Goal: Transaction & Acquisition: Purchase product/service

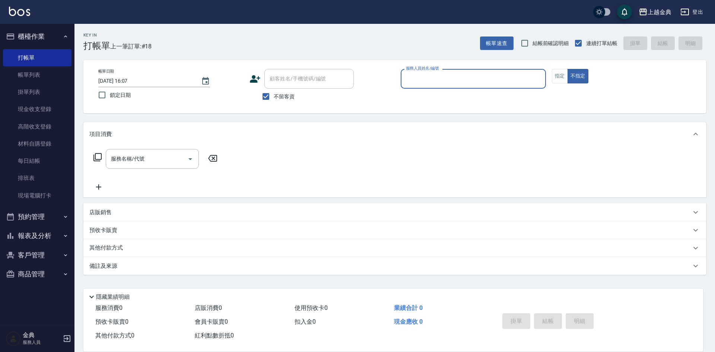
click at [504, 75] on input "服務人員姓名/編號" at bounding box center [473, 78] width 139 height 13
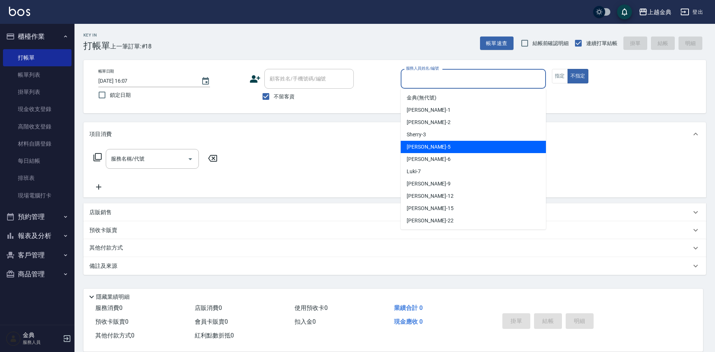
drag, startPoint x: 475, startPoint y: 150, endPoint x: 120, endPoint y: 150, distance: 354.8
click at [472, 150] on div "[PERSON_NAME] -5" at bounding box center [473, 147] width 145 height 12
type input "[PERSON_NAME]-5"
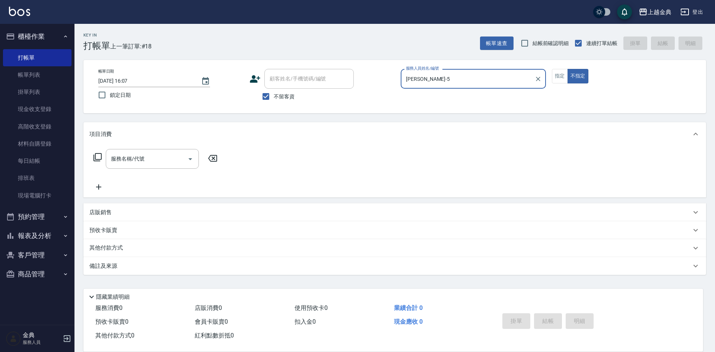
click at [100, 157] on icon at bounding box center [97, 157] width 9 height 9
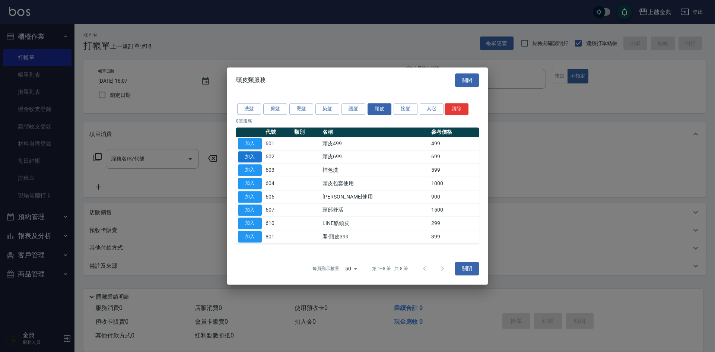
click at [250, 158] on button "加入" at bounding box center [250, 157] width 24 height 12
type input "頭皮699(602)"
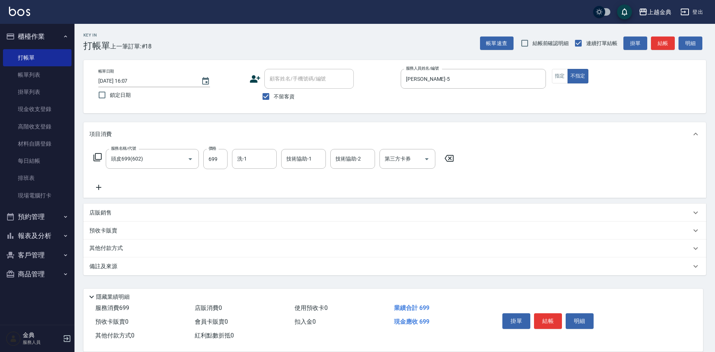
click at [280, 160] on form "洗-1 洗-1" at bounding box center [256, 159] width 49 height 20
click at [251, 158] on input "洗-1" at bounding box center [254, 158] width 38 height 13
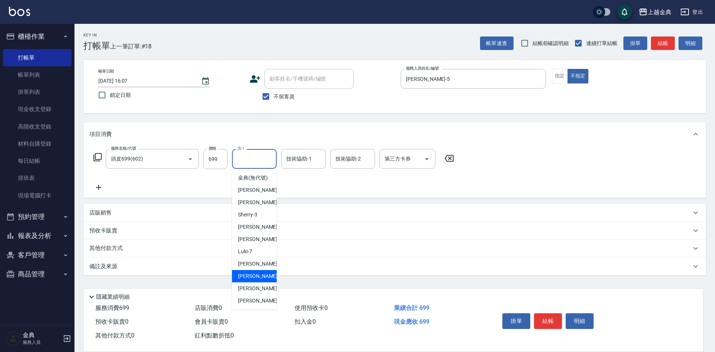
click at [259, 280] on span "[PERSON_NAME]-12" at bounding box center [261, 276] width 47 height 8
type input "[PERSON_NAME]-12"
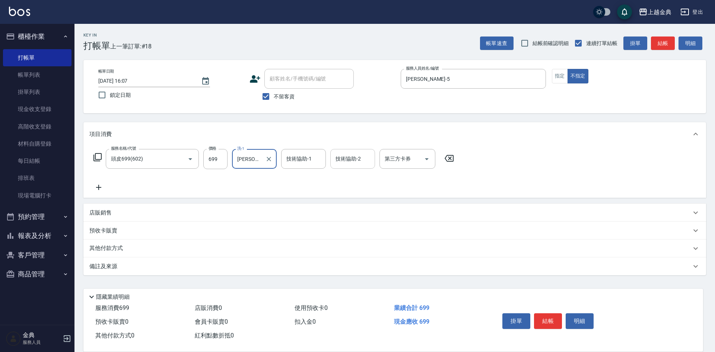
click at [358, 155] on input "技術協助-2" at bounding box center [353, 158] width 38 height 13
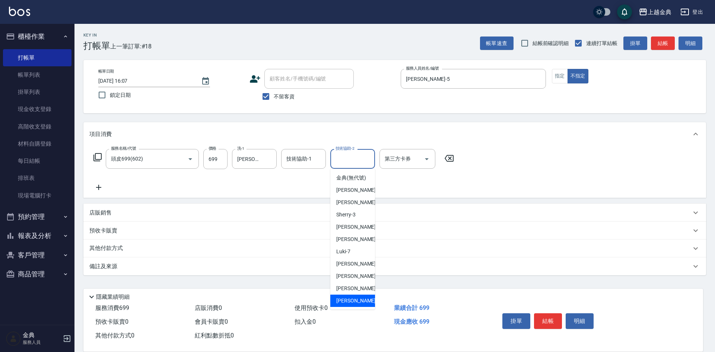
click at [356, 304] on div "[PERSON_NAME] -22" at bounding box center [352, 301] width 45 height 12
type input "[PERSON_NAME]-22"
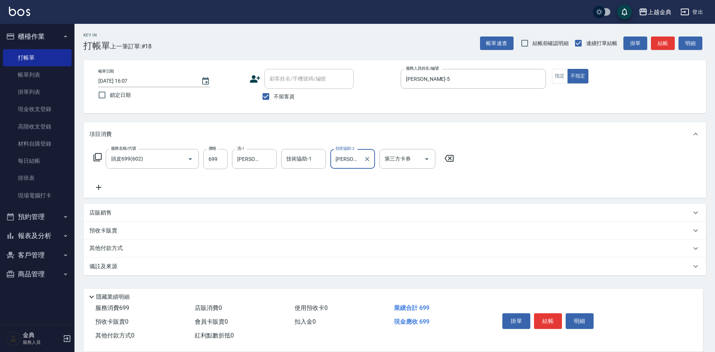
click at [549, 318] on button "結帳" at bounding box center [548, 321] width 28 height 16
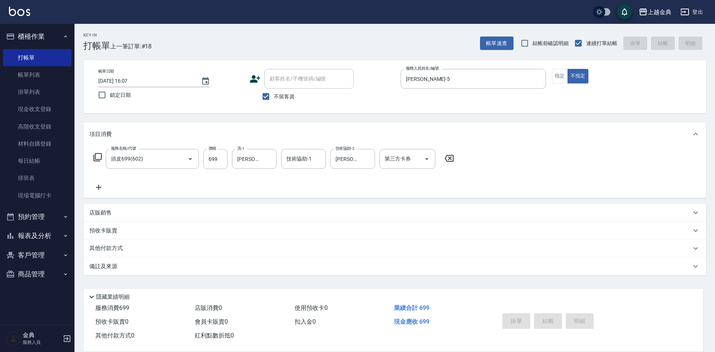
type input "[DATE] 16:51"
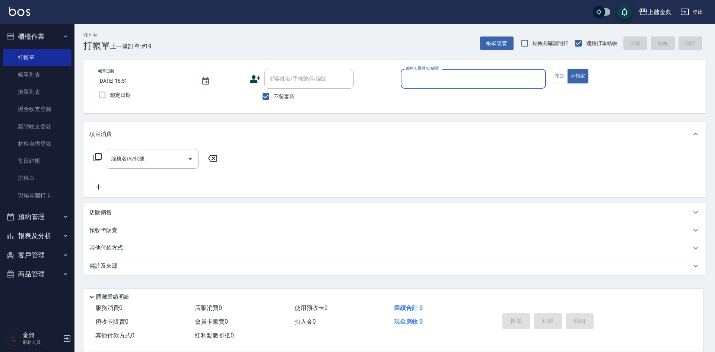
click at [432, 79] on input "服務人員姓名/編號" at bounding box center [473, 78] width 139 height 13
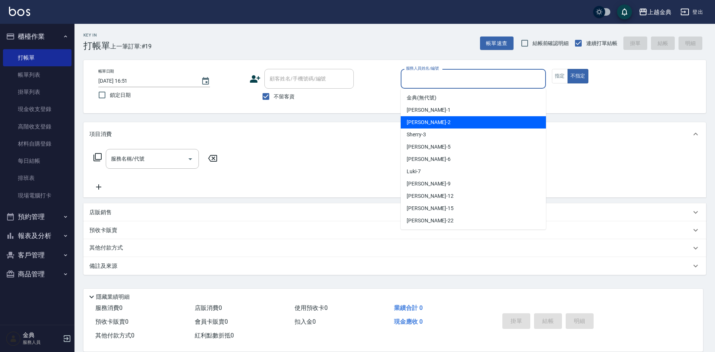
click at [435, 124] on div "Cindy -2" at bounding box center [473, 122] width 145 height 12
type input "Cindy-2"
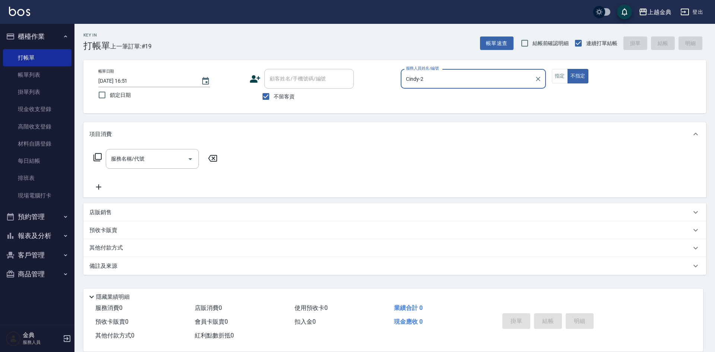
click at [95, 157] on icon at bounding box center [97, 157] width 8 height 8
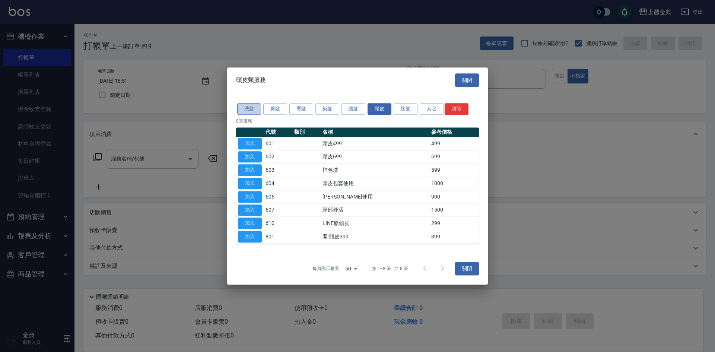
click at [248, 114] on button "洗髮" at bounding box center [249, 109] width 24 height 12
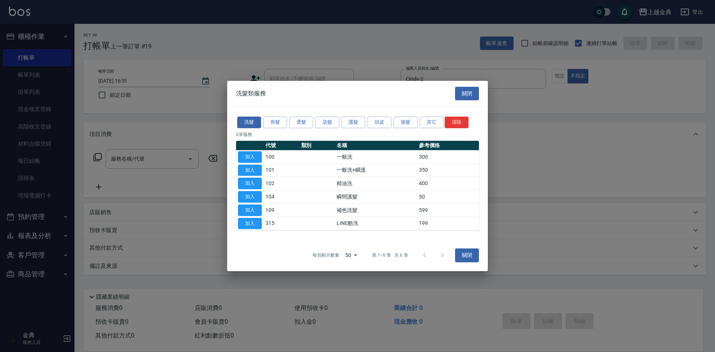
click at [249, 179] on button "加入" at bounding box center [250, 184] width 24 height 12
type input "精油洗(102)"
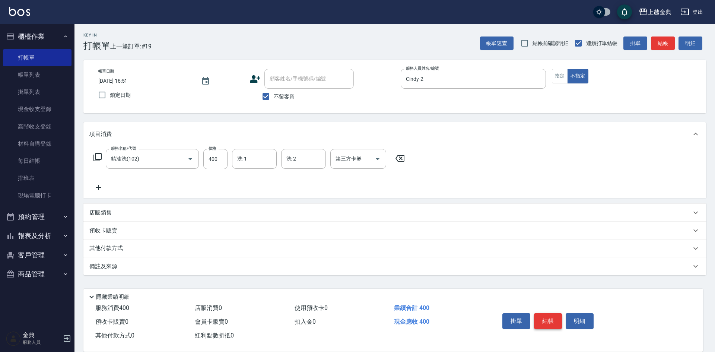
click at [548, 315] on button "結帳" at bounding box center [548, 321] width 28 height 16
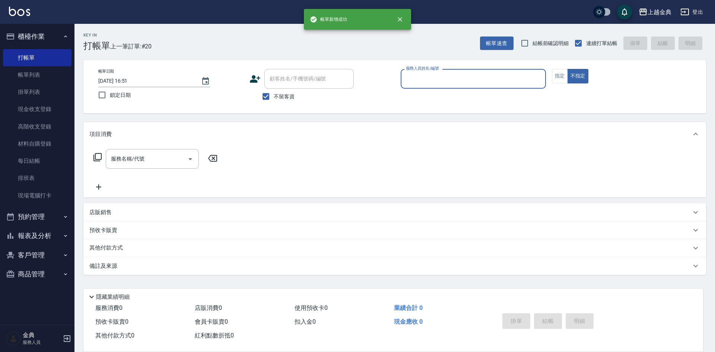
click at [453, 82] on input "服務人員姓名/編號" at bounding box center [473, 78] width 139 height 13
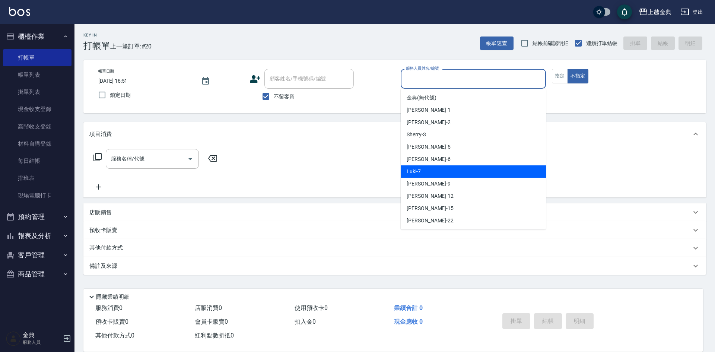
click at [454, 174] on div "Luki -7" at bounding box center [473, 171] width 145 height 12
type input "Luki-7"
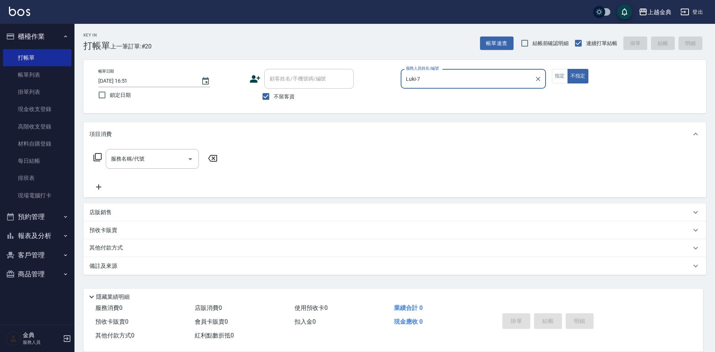
click at [97, 156] on icon at bounding box center [97, 157] width 9 height 9
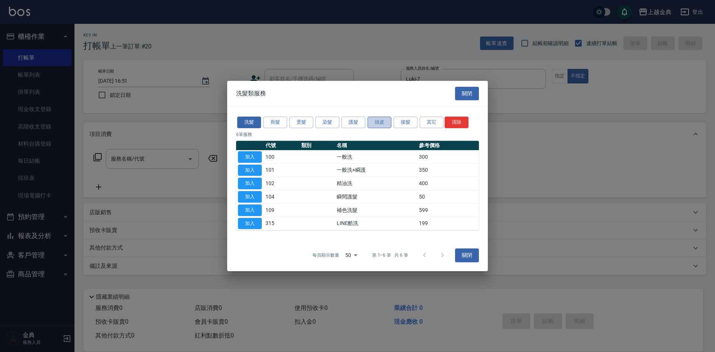
click at [375, 125] on button "頭皮" at bounding box center [379, 123] width 24 height 12
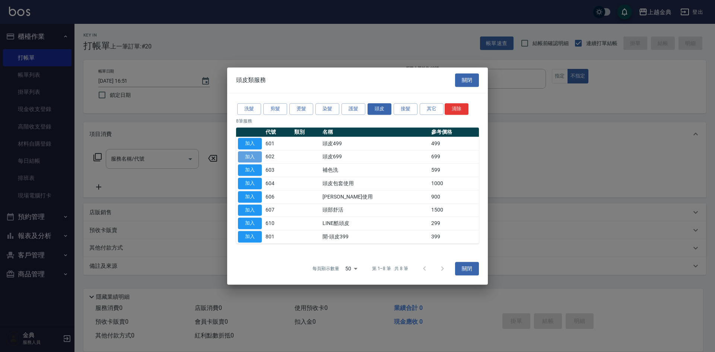
click at [248, 156] on button "加入" at bounding box center [250, 157] width 24 height 12
type input "頭皮699(602)"
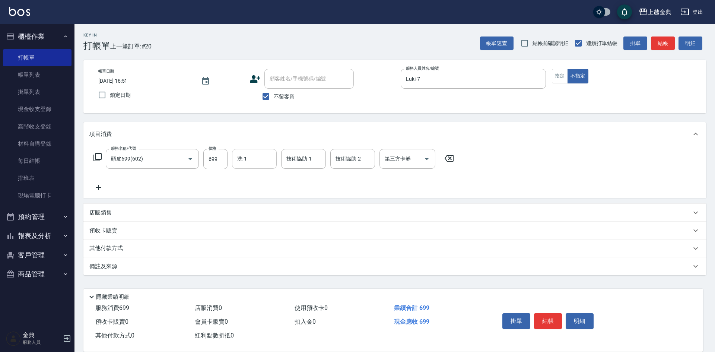
drag, startPoint x: 251, startPoint y: 152, endPoint x: 255, endPoint y: 168, distance: 17.1
click at [251, 152] on div "洗-1" at bounding box center [254, 159] width 45 height 20
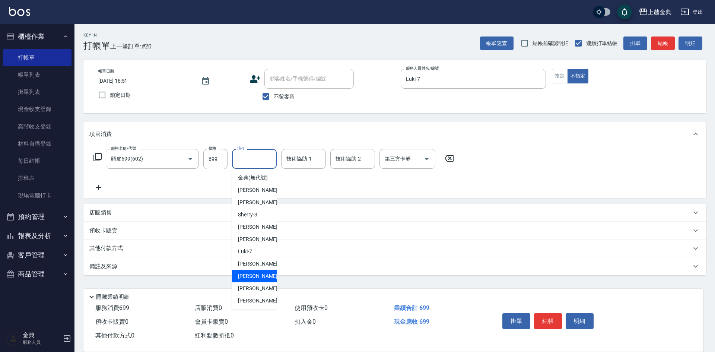
click at [271, 282] on div "[PERSON_NAME]-12" at bounding box center [254, 276] width 45 height 12
type input "[PERSON_NAME]-12"
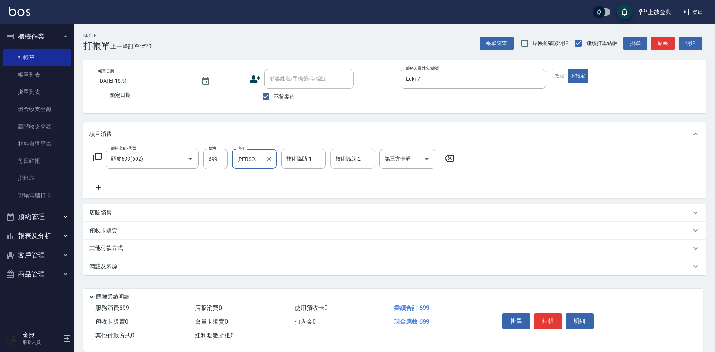
click at [357, 158] on input "技術協助-2" at bounding box center [353, 158] width 38 height 13
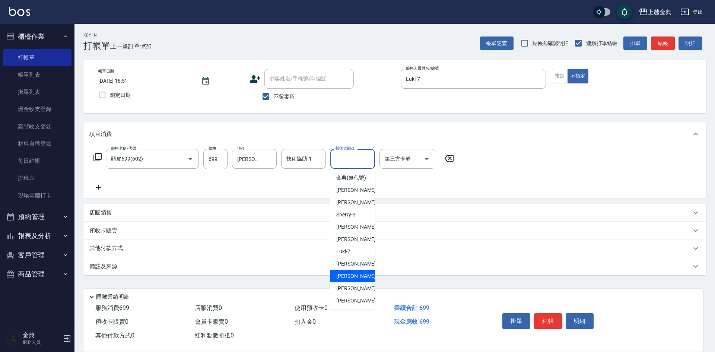
click at [363, 282] on div "[PERSON_NAME]-12" at bounding box center [352, 276] width 45 height 12
type input "[PERSON_NAME]-12"
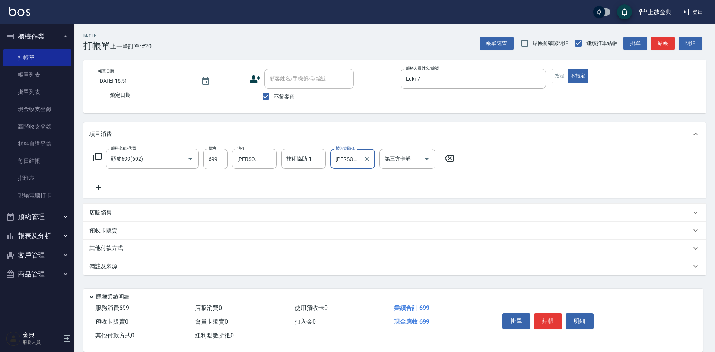
click at [546, 318] on button "結帳" at bounding box center [548, 321] width 28 height 16
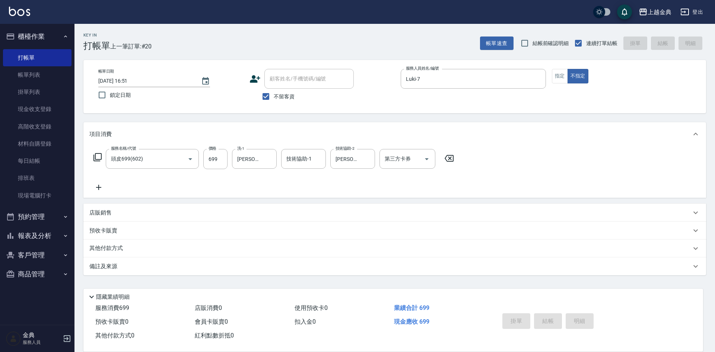
type input "[DATE] 16:52"
click at [546, 319] on div "掛單 結帳 明細" at bounding box center [547, 321] width 97 height 23
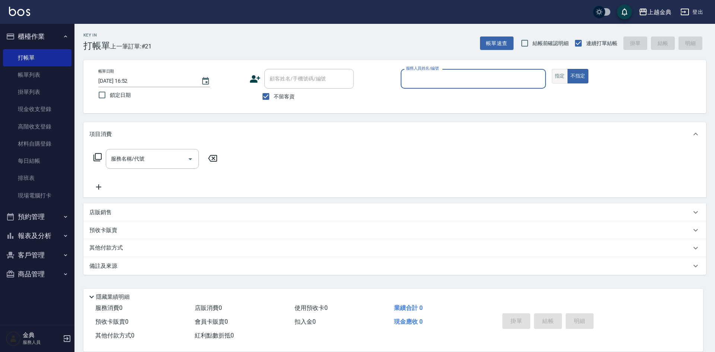
click at [560, 74] on button "指定" at bounding box center [560, 76] width 16 height 15
drag, startPoint x: 487, startPoint y: 80, endPoint x: 485, endPoint y: 87, distance: 7.2
click at [487, 81] on input "服務人員姓名/編號" at bounding box center [473, 78] width 139 height 13
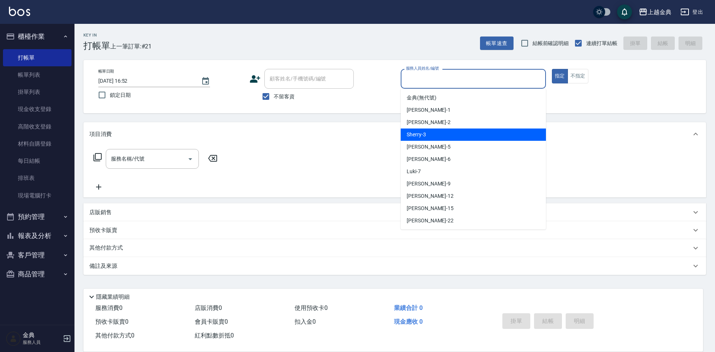
click at [457, 134] on div "Sherry -3" at bounding box center [473, 134] width 145 height 12
type input "Sherry-3"
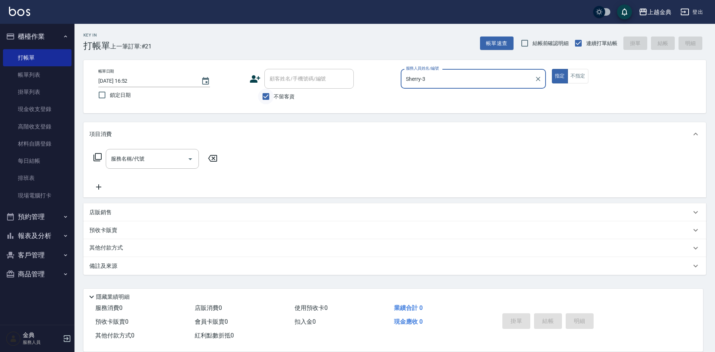
click at [266, 95] on input "不留客資" at bounding box center [266, 97] width 16 height 16
checkbox input "false"
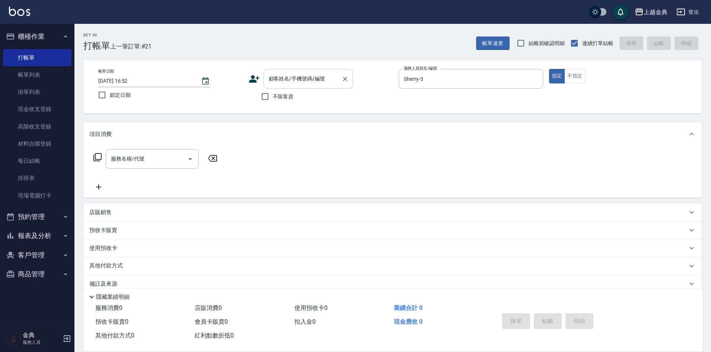
click at [290, 73] on div "顧客姓名/手機號碼/編號 顧客姓名/手機號碼/編號" at bounding box center [308, 79] width 89 height 20
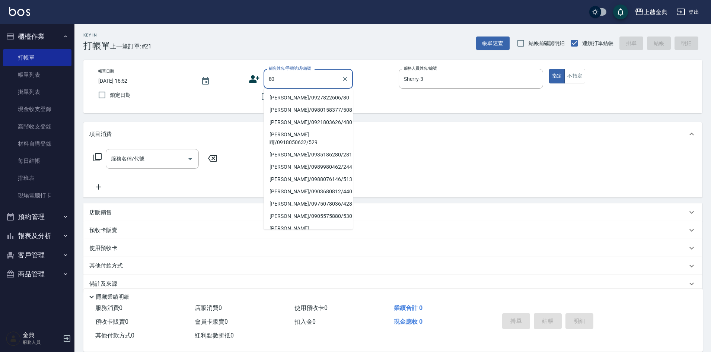
click at [288, 96] on li "[PERSON_NAME]/0927822606/80" at bounding box center [308, 98] width 89 height 12
type input "[PERSON_NAME]/0927822606/80"
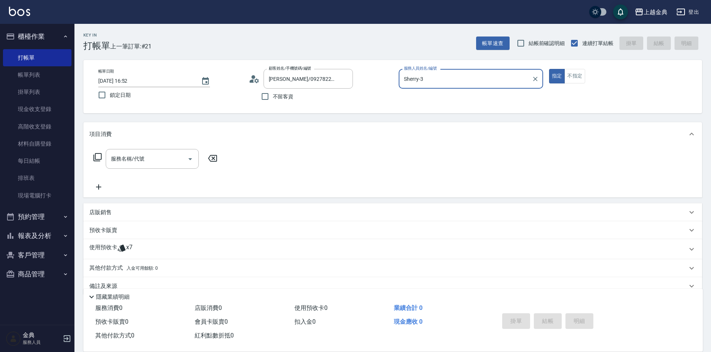
click at [106, 249] on p "使用預收卡" at bounding box center [103, 249] width 28 height 11
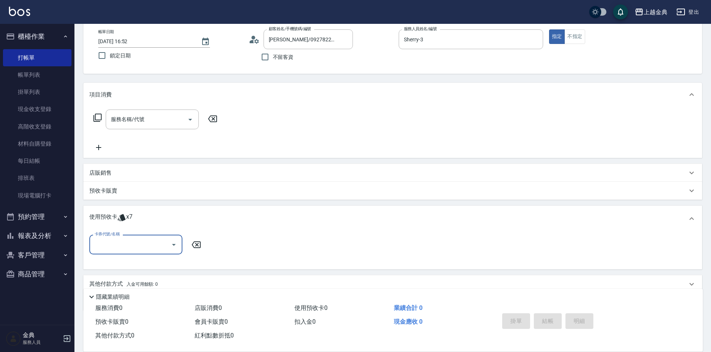
scroll to position [70, 0]
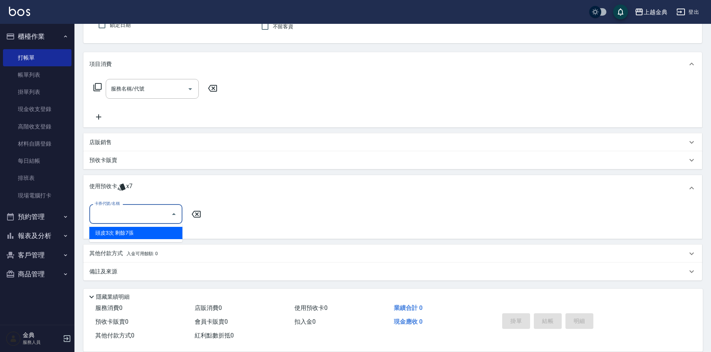
drag, startPoint x: 113, startPoint y: 219, endPoint x: 123, endPoint y: 227, distance: 13.0
click at [114, 219] on input "卡券代號/名稱" at bounding box center [130, 213] width 75 height 13
drag, startPoint x: 128, startPoint y: 235, endPoint x: 174, endPoint y: 234, distance: 46.2
click at [128, 235] on div "頭皮3次 剩餘7張" at bounding box center [135, 233] width 93 height 12
type input "頭皮3次"
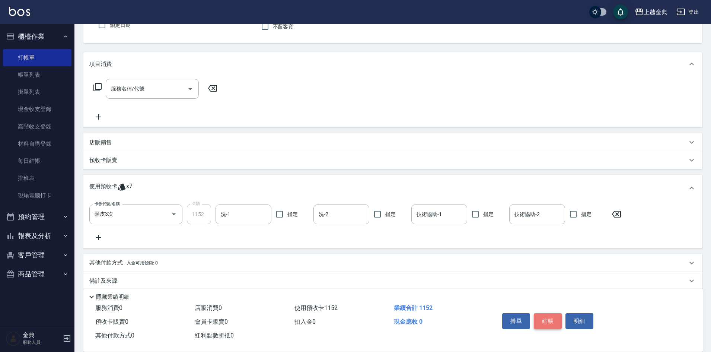
click at [548, 315] on button "結帳" at bounding box center [548, 321] width 28 height 16
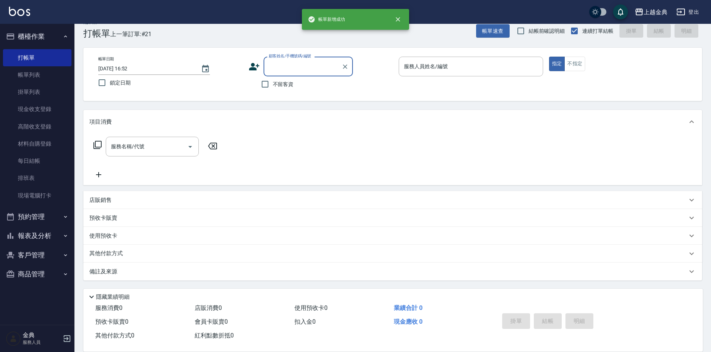
scroll to position [12, 0]
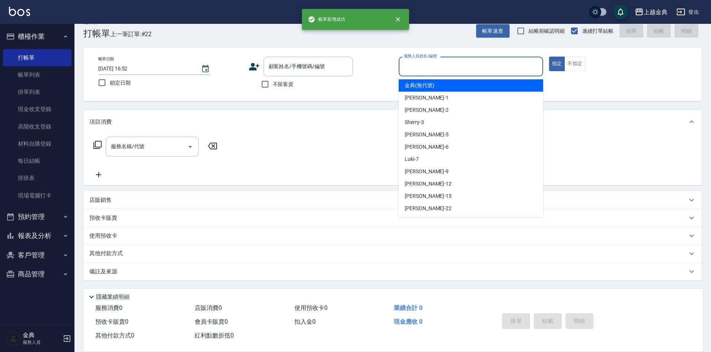
click at [507, 63] on input "服務人員姓名/編號" at bounding box center [471, 66] width 138 height 13
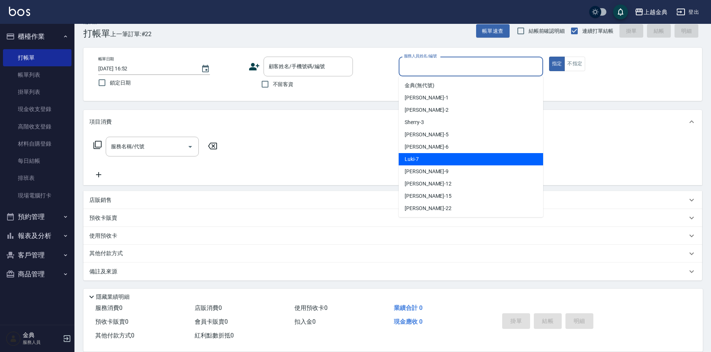
drag, startPoint x: 446, startPoint y: 161, endPoint x: 227, endPoint y: 90, distance: 230.7
click at [446, 161] on div "Luki -7" at bounding box center [471, 159] width 144 height 12
type input "Luki-7"
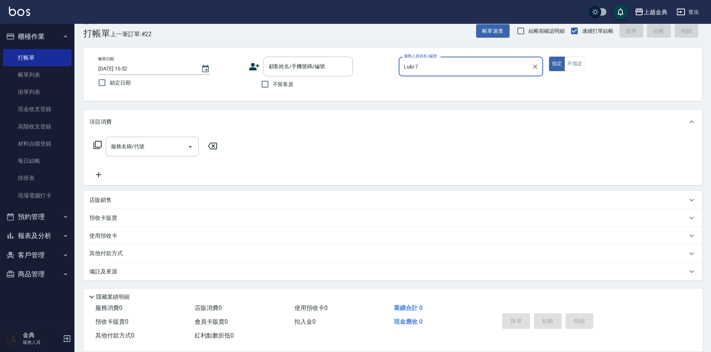
click at [280, 82] on span "不留客資" at bounding box center [283, 84] width 21 height 8
click at [273, 82] on input "不留客資" at bounding box center [265, 84] width 16 height 16
checkbox input "true"
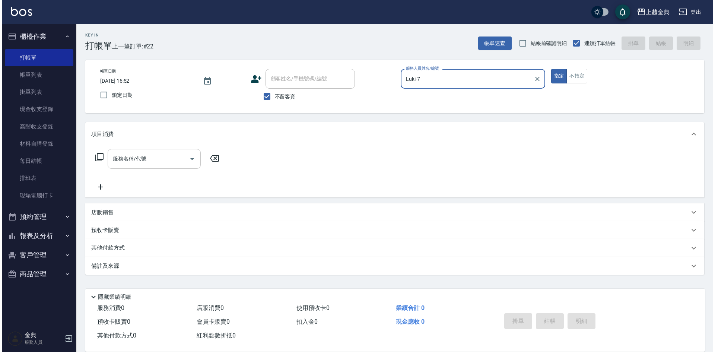
scroll to position [0, 0]
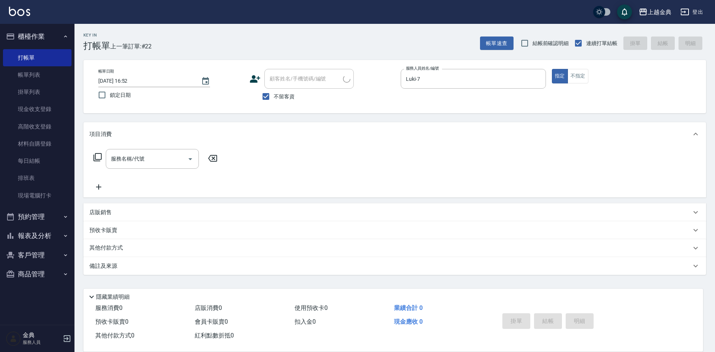
click at [100, 157] on icon at bounding box center [97, 157] width 9 height 9
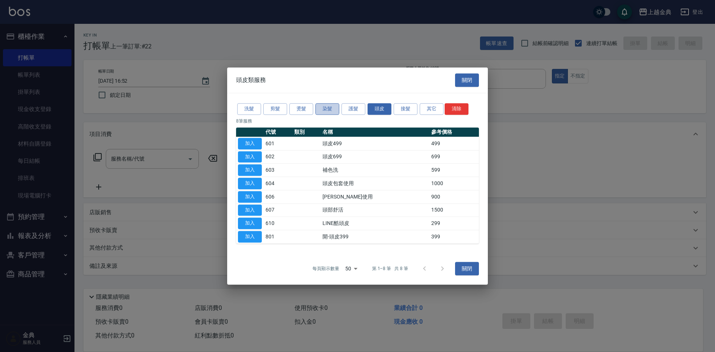
click at [336, 108] on button "染髮" at bounding box center [327, 109] width 24 height 12
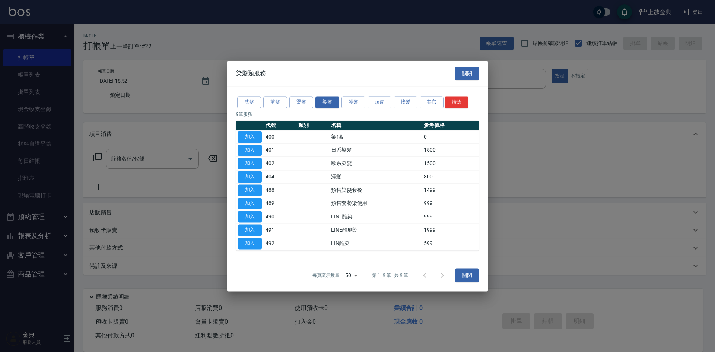
drag, startPoint x: 246, startPoint y: 148, endPoint x: 236, endPoint y: 152, distance: 10.9
click at [246, 148] on button "加入" at bounding box center [250, 150] width 24 height 12
type input "日系染髮(401)"
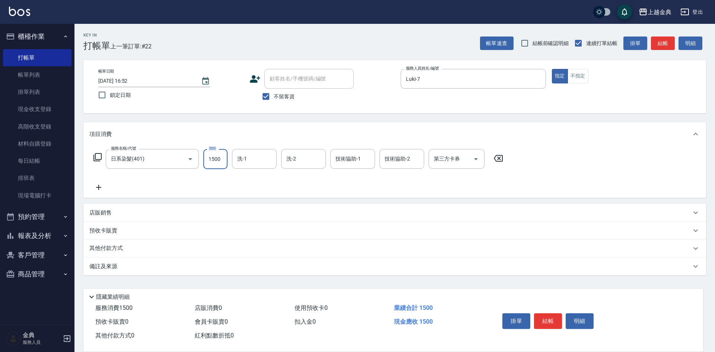
click at [217, 158] on input "1500" at bounding box center [215, 159] width 24 height 20
type input "1800"
click at [549, 320] on button "結帳" at bounding box center [548, 321] width 28 height 16
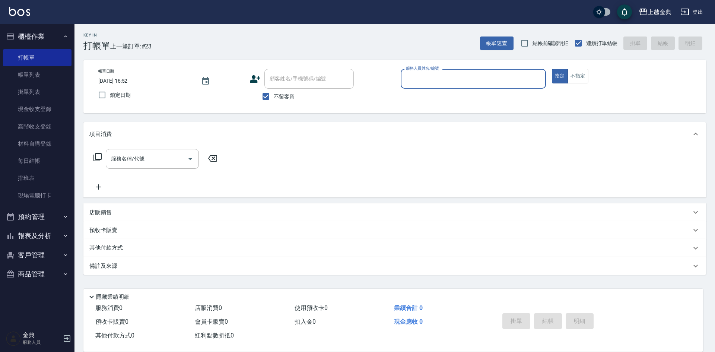
click at [46, 239] on button "報表及分析" at bounding box center [37, 235] width 69 height 19
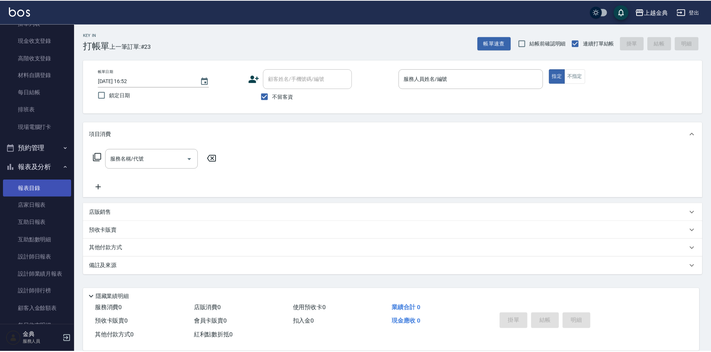
scroll to position [124, 0]
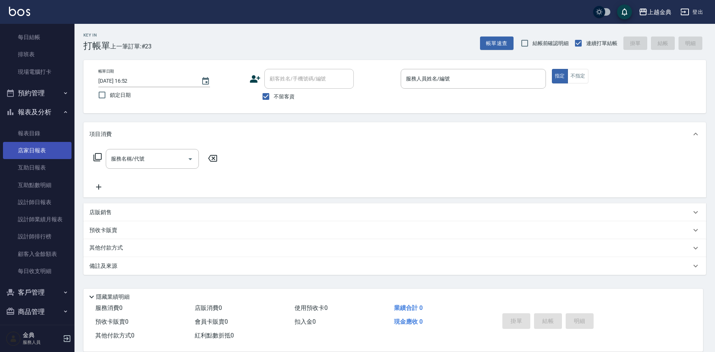
click at [41, 159] on link "店家日報表" at bounding box center [37, 150] width 69 height 17
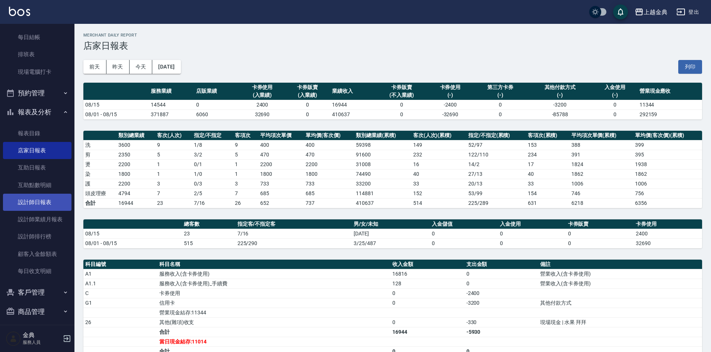
click at [38, 206] on link "設計師日報表" at bounding box center [37, 202] width 69 height 17
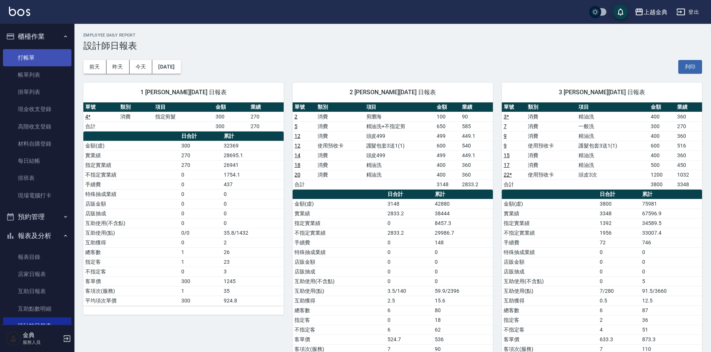
click at [33, 57] on link "打帳單" at bounding box center [37, 57] width 69 height 17
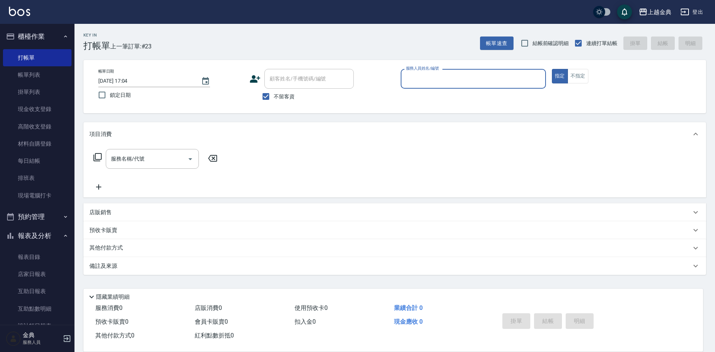
click at [442, 75] on input "服務人員姓名/編號" at bounding box center [473, 78] width 139 height 13
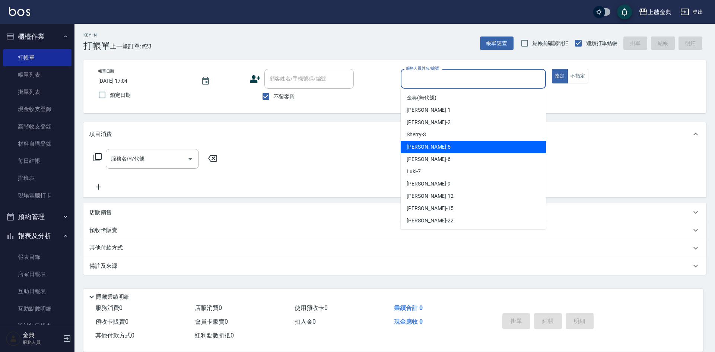
click at [449, 144] on div "[PERSON_NAME] -5" at bounding box center [473, 147] width 145 height 12
type input "[PERSON_NAME]-5"
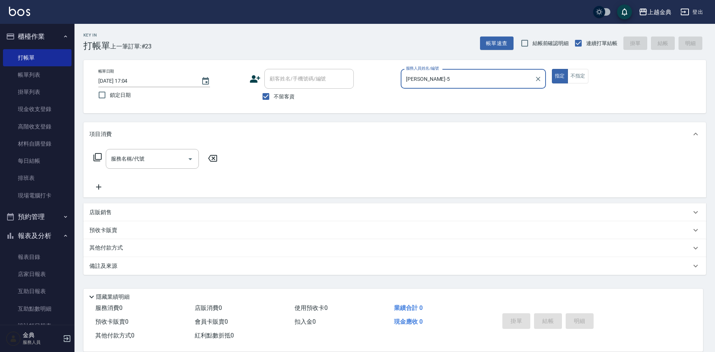
click at [96, 157] on icon at bounding box center [97, 157] width 9 height 9
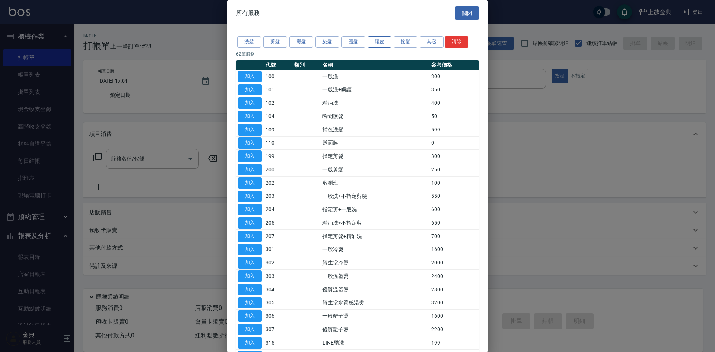
click at [385, 43] on button "頭皮" at bounding box center [379, 42] width 24 height 12
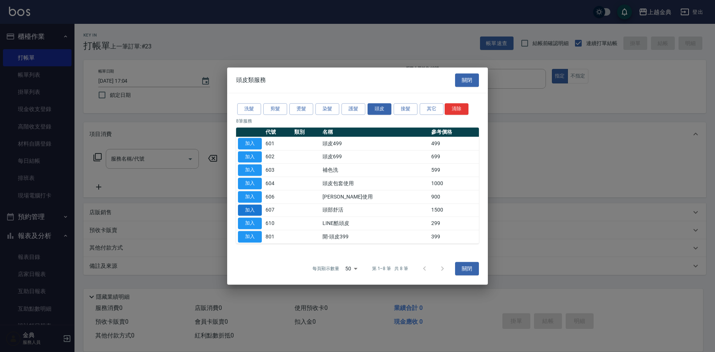
click at [251, 209] on button "加入" at bounding box center [250, 210] width 24 height 12
type input "頭部舒活(607)"
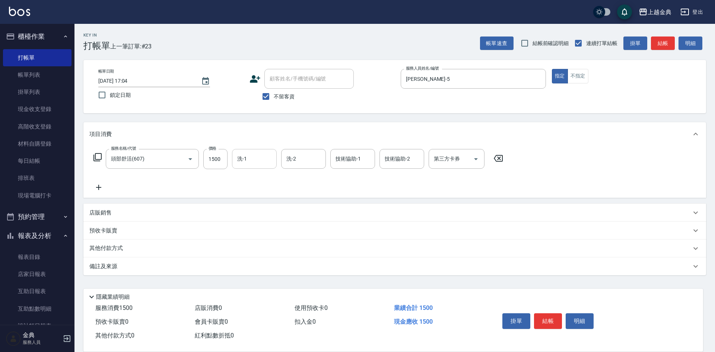
click at [256, 157] on input "洗-1" at bounding box center [254, 158] width 38 height 13
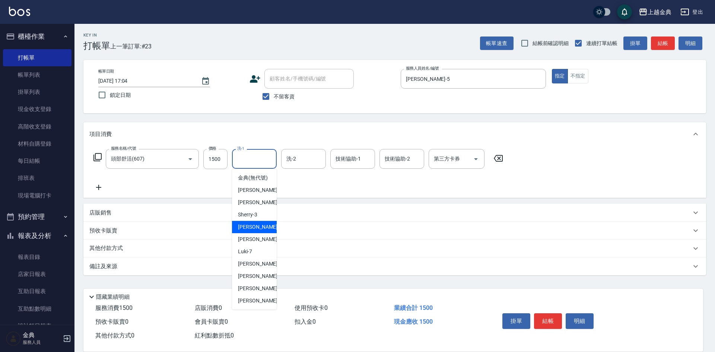
click at [260, 231] on div "[PERSON_NAME] -5" at bounding box center [254, 227] width 45 height 12
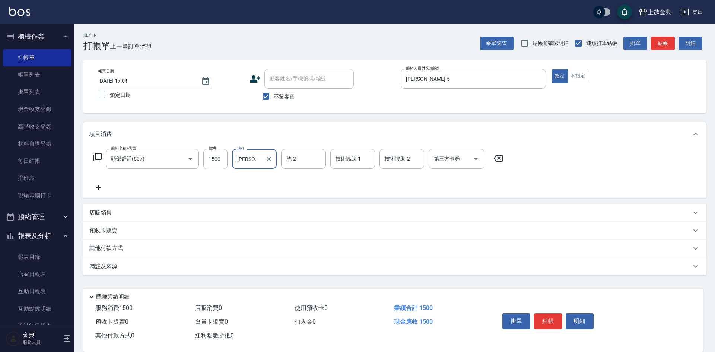
type input "[PERSON_NAME]-5"
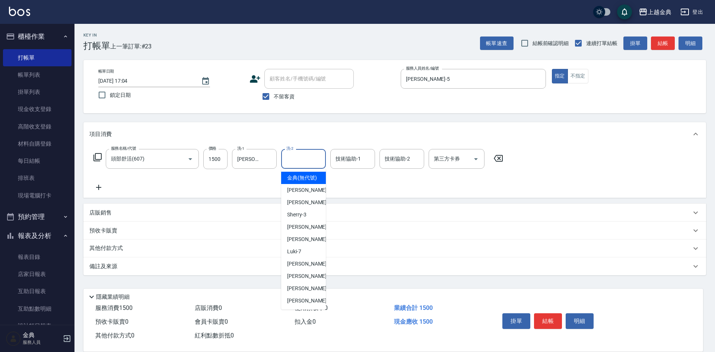
click at [294, 158] on input "洗-2" at bounding box center [303, 158] width 38 height 13
click at [305, 306] on div "[PERSON_NAME] -22" at bounding box center [303, 301] width 45 height 12
type input "[PERSON_NAME]-22"
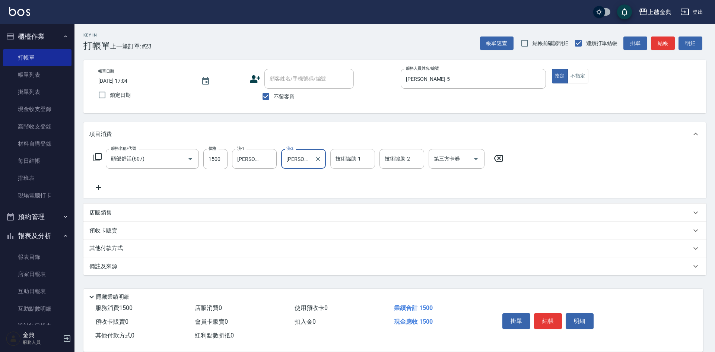
click at [362, 163] on input "技術協助-1" at bounding box center [353, 158] width 38 height 13
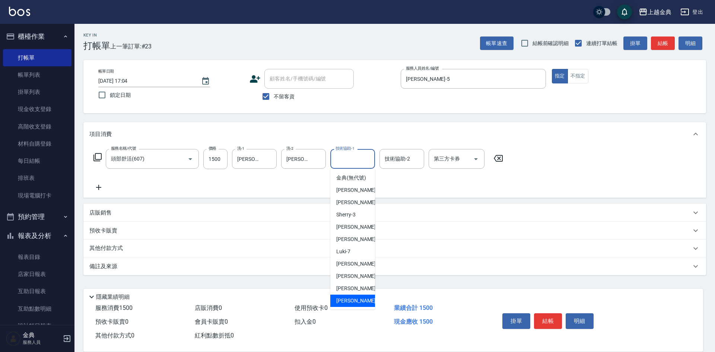
click at [353, 304] on div "[PERSON_NAME] -22" at bounding box center [352, 301] width 45 height 12
type input "[PERSON_NAME]-22"
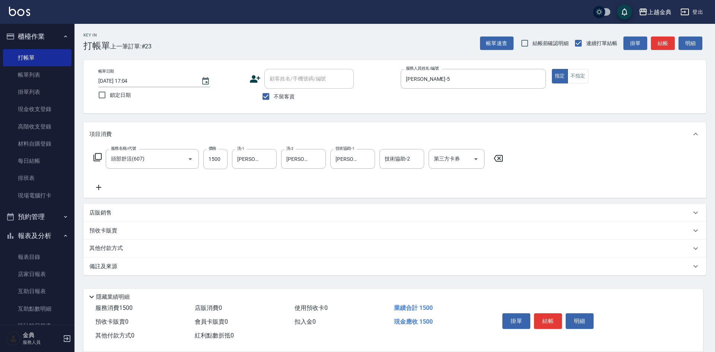
click at [131, 247] on div "其他付款方式" at bounding box center [390, 248] width 602 height 8
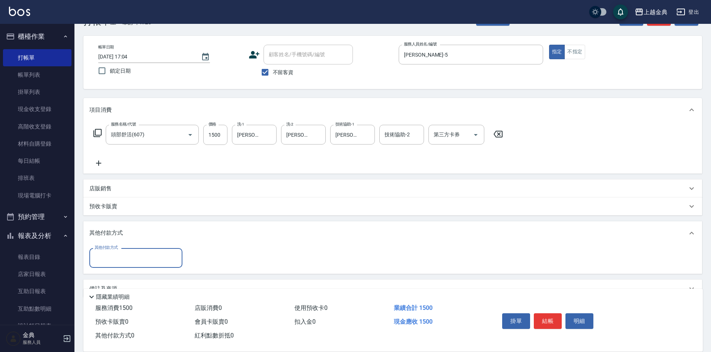
scroll to position [37, 0]
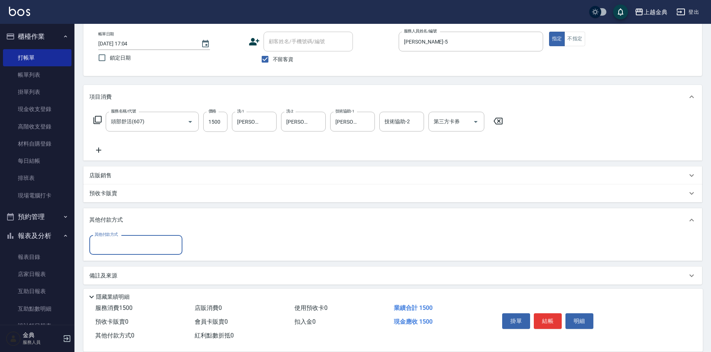
click at [131, 244] on input "其他付款方式" at bounding box center [136, 244] width 86 height 13
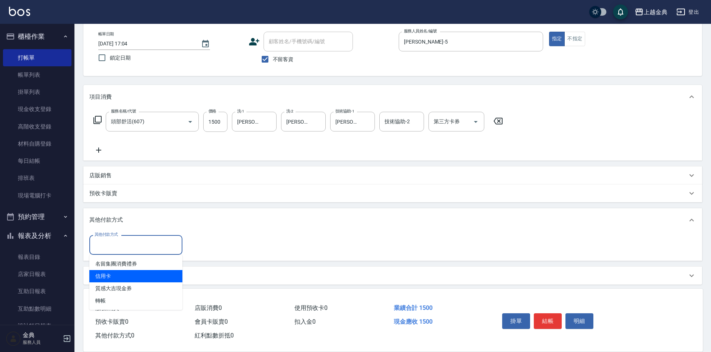
click at [116, 277] on span "信用卡" at bounding box center [135, 276] width 93 height 12
type input "信用卡"
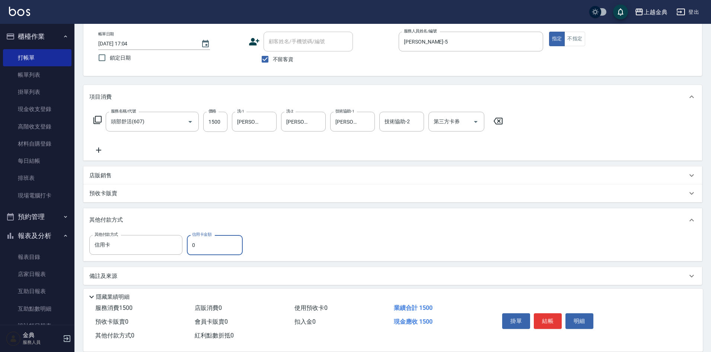
click at [190, 244] on input "0" at bounding box center [215, 245] width 56 height 20
type input "1500"
click at [547, 314] on button "結帳" at bounding box center [548, 321] width 28 height 16
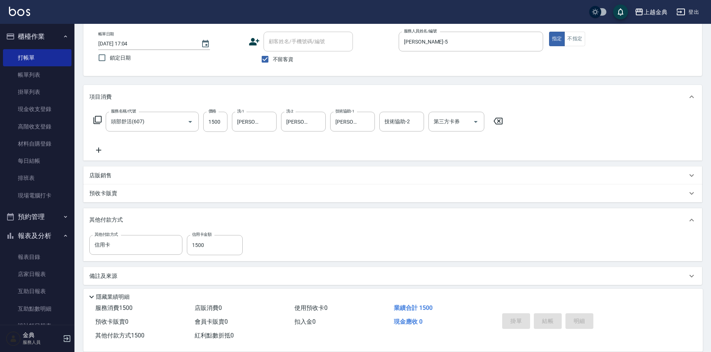
type input "[DATE] 17:05"
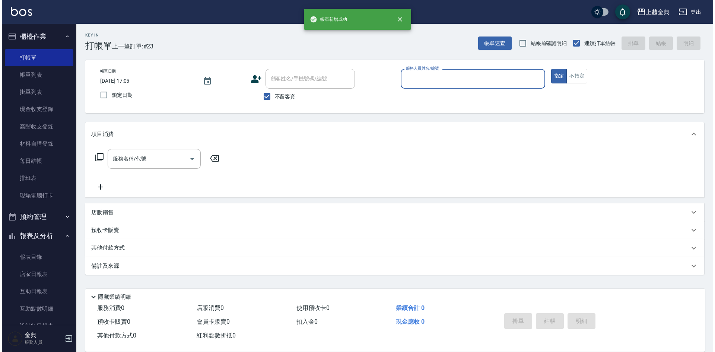
scroll to position [0, 0]
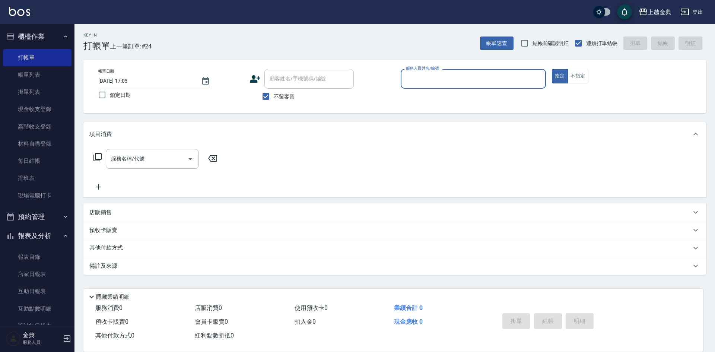
click at [445, 79] on input "服務人員姓名/編號" at bounding box center [473, 78] width 139 height 13
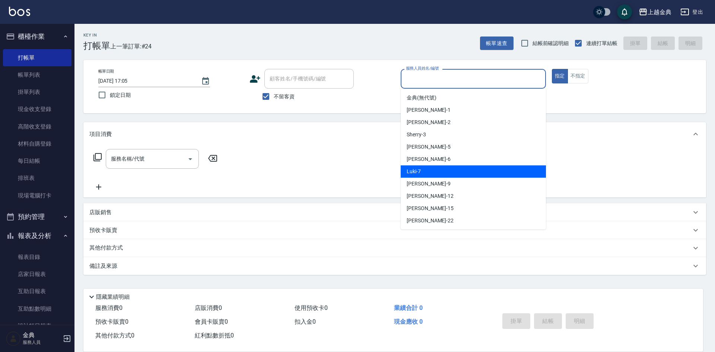
drag, startPoint x: 445, startPoint y: 169, endPoint x: 213, endPoint y: 156, distance: 232.7
click at [442, 169] on div "Luki -7" at bounding box center [473, 171] width 145 height 12
type input "Luki-7"
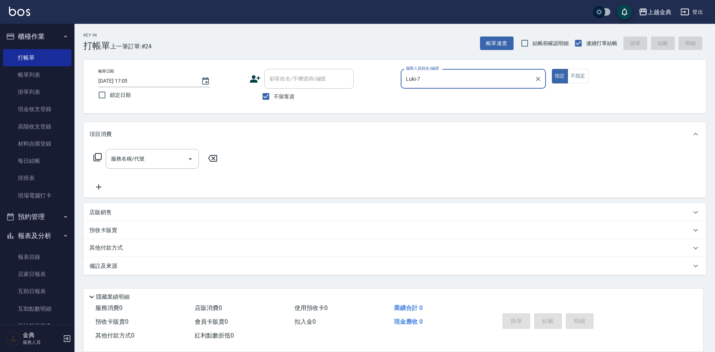
click at [104, 154] on div "服務名稱/代號 服務名稱/代號" at bounding box center [155, 159] width 133 height 20
click at [95, 158] on icon at bounding box center [97, 157] width 8 height 8
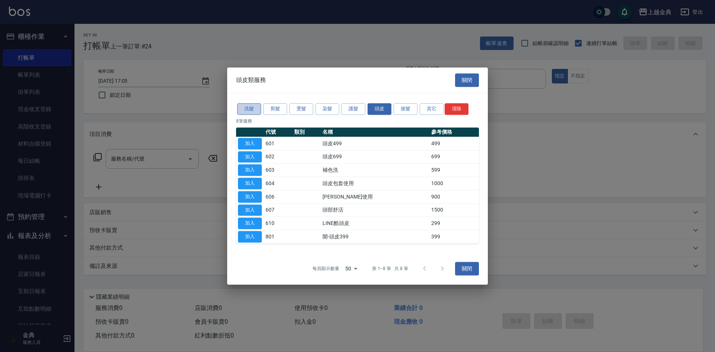
click at [258, 108] on button "洗髮" at bounding box center [249, 109] width 24 height 12
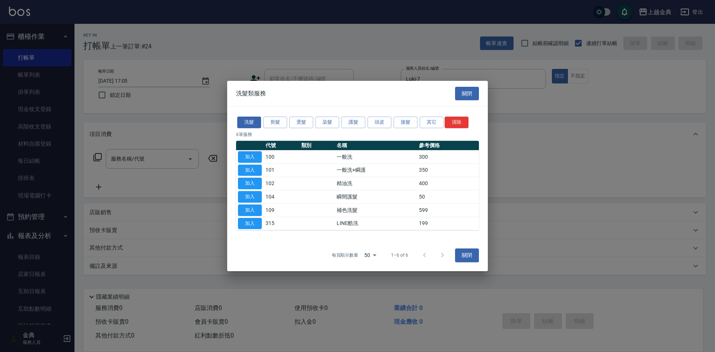
click at [283, 109] on div "洗髮 剪髮 燙髮 染髮 護髮 頭皮 接髮 其它 清除 6 筆服務 代號 類別 名稱 參考價格 加入 100 一般洗 300 加入 101 一般洗+瞬護 350…" at bounding box center [357, 172] width 261 height 133
click at [277, 118] on button "剪髮" at bounding box center [275, 123] width 24 height 12
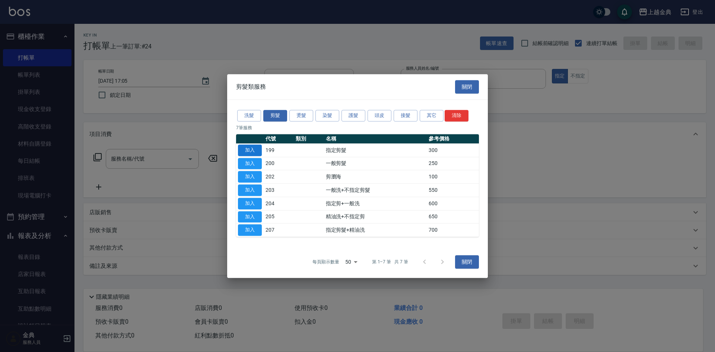
click at [247, 138] on button "button" at bounding box center [250, 139] width 24 height 4
click at [248, 148] on button "加入" at bounding box center [250, 150] width 24 height 12
type input "指定剪髮(199)"
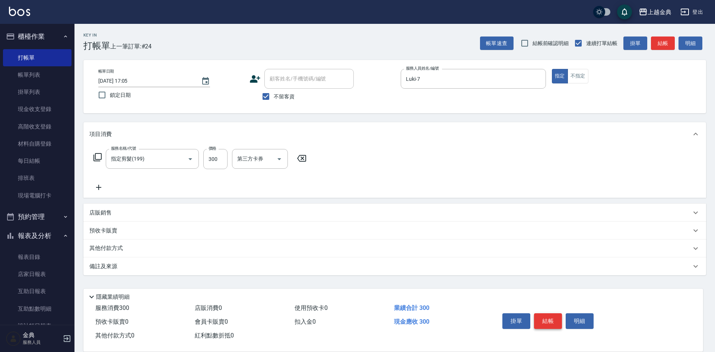
click at [556, 320] on button "結帳" at bounding box center [548, 321] width 28 height 16
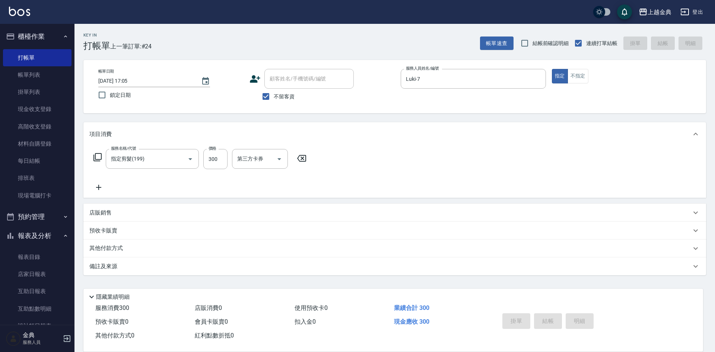
type input "[DATE] 17:24"
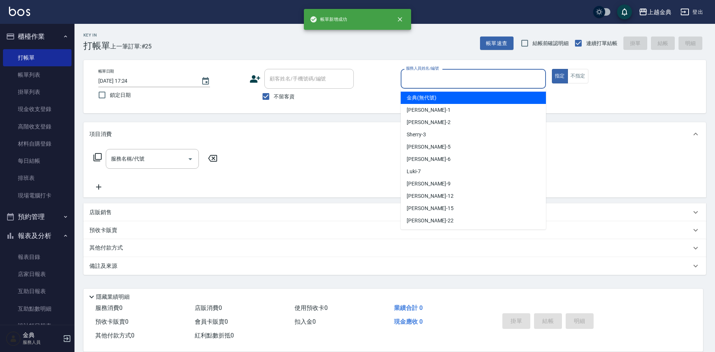
click at [484, 81] on input "服務人員姓名/編號" at bounding box center [473, 78] width 139 height 13
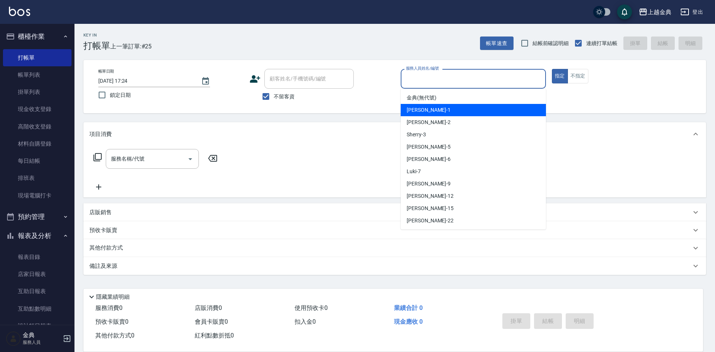
click at [482, 111] on div "Emma -1" at bounding box center [473, 110] width 145 height 12
type input "Emma-1"
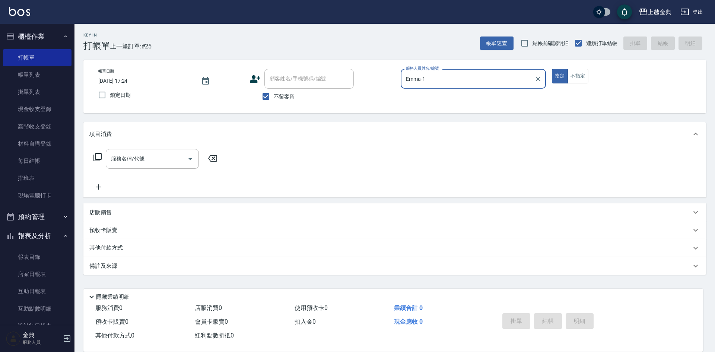
click at [95, 158] on icon at bounding box center [97, 157] width 8 height 8
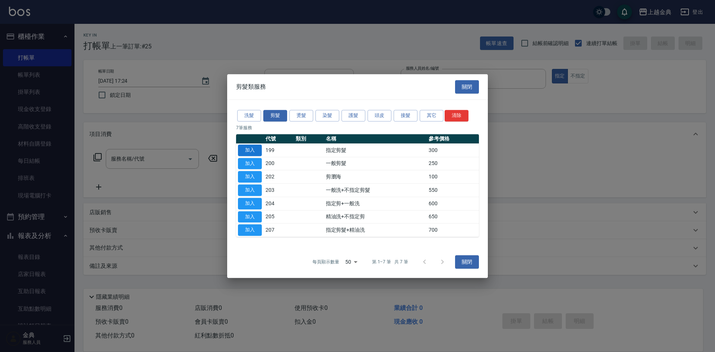
click at [256, 150] on button "加入" at bounding box center [250, 150] width 24 height 12
type input "指定剪髮(199)"
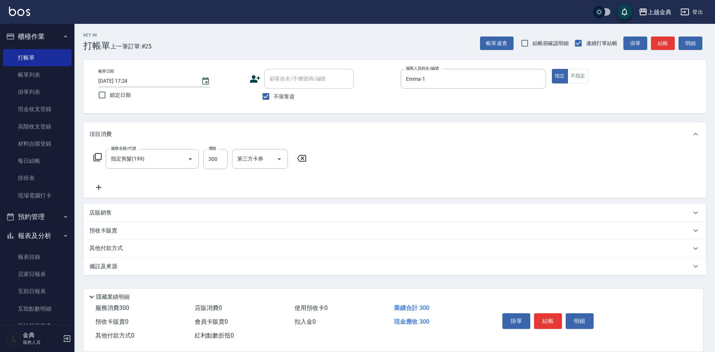
click at [542, 327] on div "掛單 結帳 明細" at bounding box center [547, 321] width 97 height 23
click at [545, 313] on button "結帳" at bounding box center [548, 321] width 28 height 16
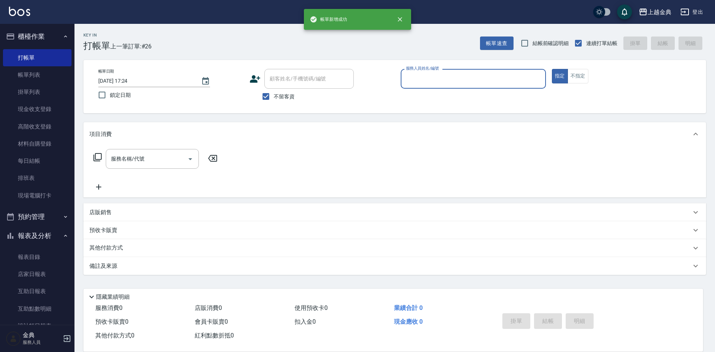
click at [592, 73] on div "指定 不指定" at bounding box center [624, 76] width 145 height 15
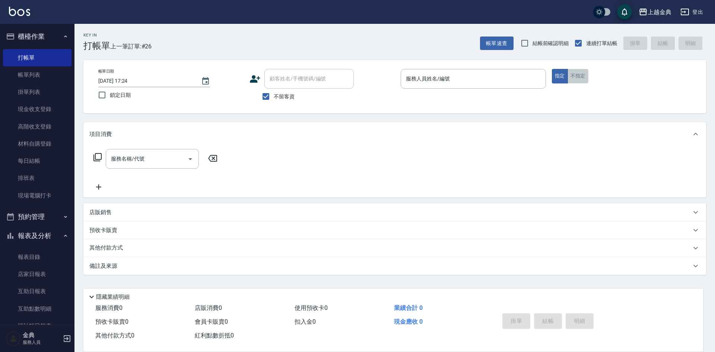
click at [578, 73] on button "不指定" at bounding box center [577, 76] width 21 height 15
click at [506, 82] on input "服務人員姓名/編號" at bounding box center [473, 78] width 139 height 13
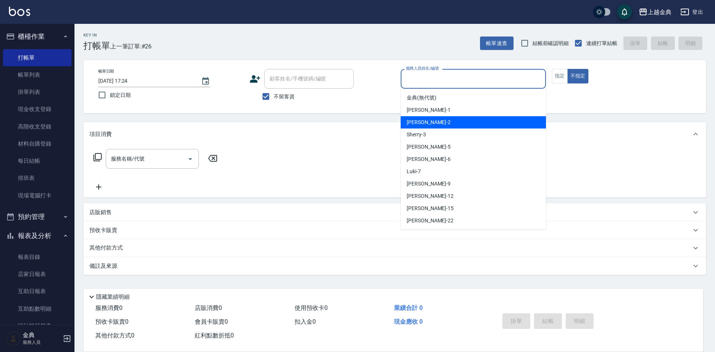
click at [490, 127] on div "Cindy -2" at bounding box center [473, 122] width 145 height 12
type input "Cindy-2"
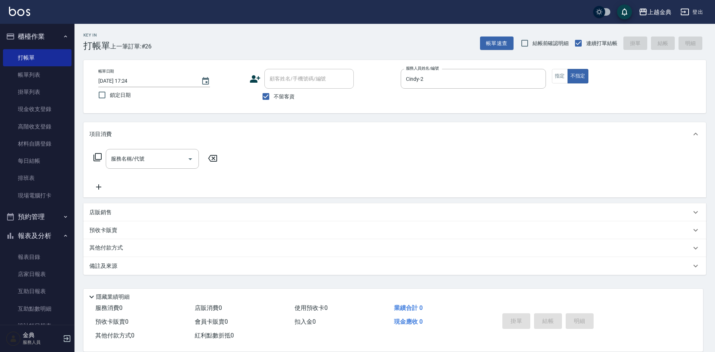
click at [94, 155] on icon at bounding box center [97, 157] width 8 height 8
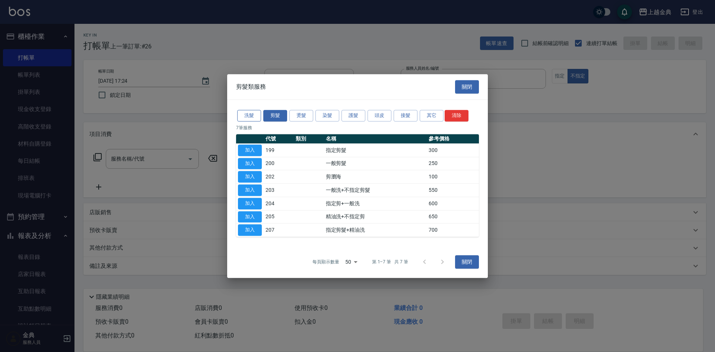
click at [243, 117] on button "洗髮" at bounding box center [249, 116] width 24 height 12
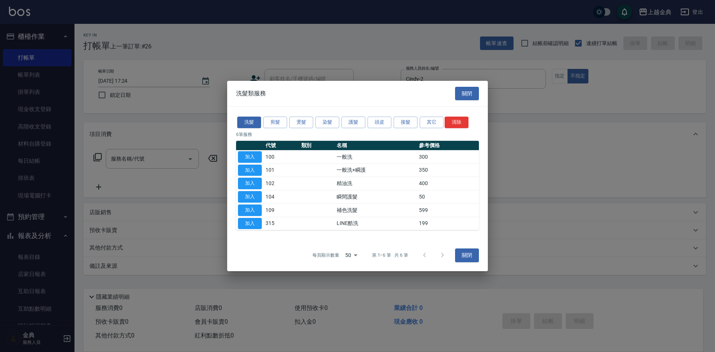
click at [255, 183] on button "加入" at bounding box center [250, 184] width 24 height 12
type input "精油洗(102)"
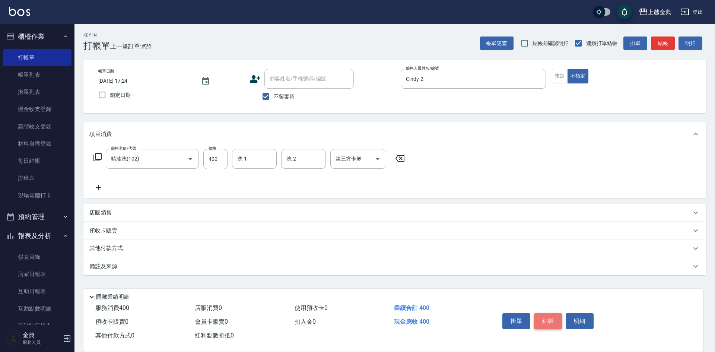
click at [544, 322] on button "結帳" at bounding box center [548, 321] width 28 height 16
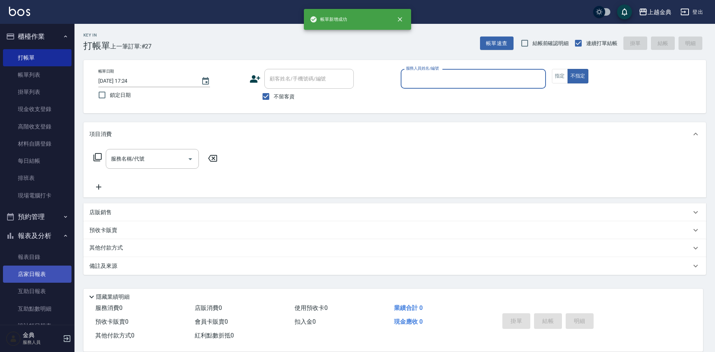
click at [33, 274] on link "店家日報表" at bounding box center [37, 273] width 69 height 17
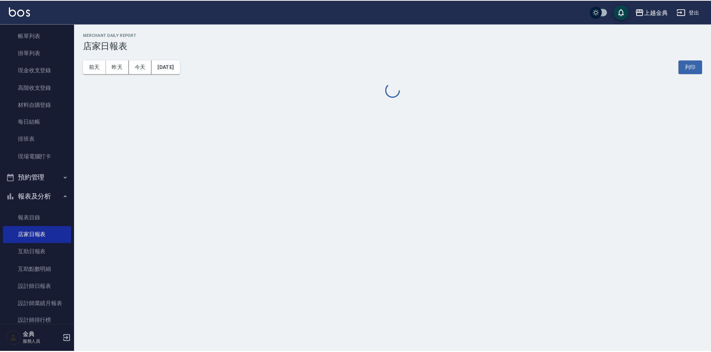
scroll to position [74, 0]
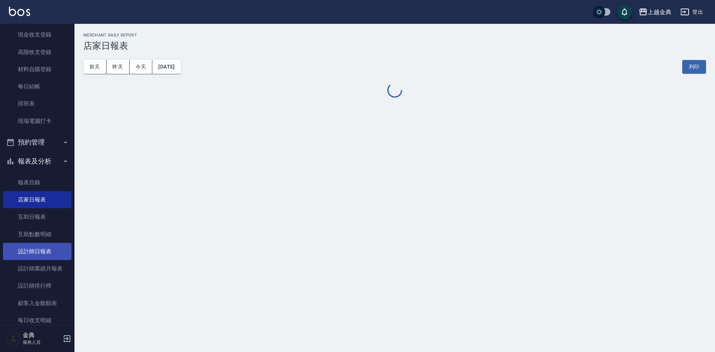
click at [49, 252] on link "設計師日報表" at bounding box center [37, 251] width 69 height 17
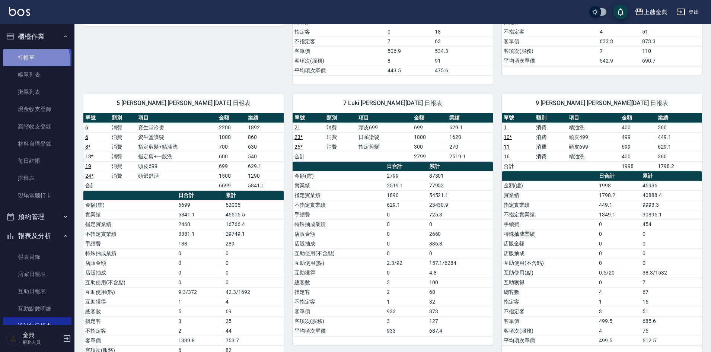
click at [33, 61] on link "打帳單" at bounding box center [37, 57] width 69 height 17
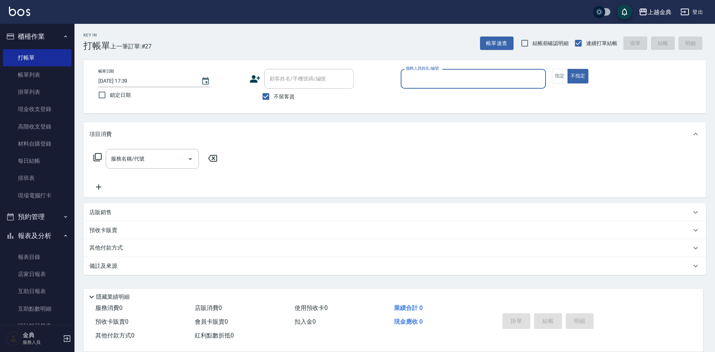
click at [412, 93] on p at bounding box center [473, 93] width 145 height 8
click at [431, 74] on div "服務人員姓名/編號 服務人員姓名/編號" at bounding box center [473, 79] width 145 height 20
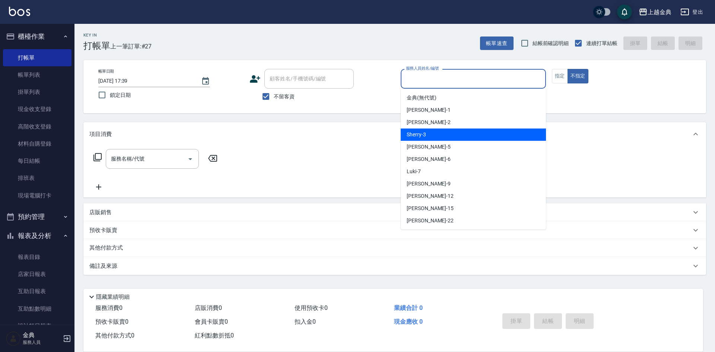
click at [432, 131] on div "Sherry -3" at bounding box center [473, 134] width 145 height 12
type input "Sherry-3"
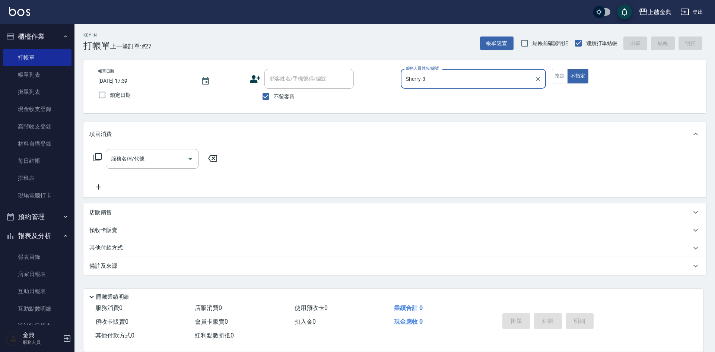
click at [99, 154] on icon at bounding box center [97, 157] width 9 height 9
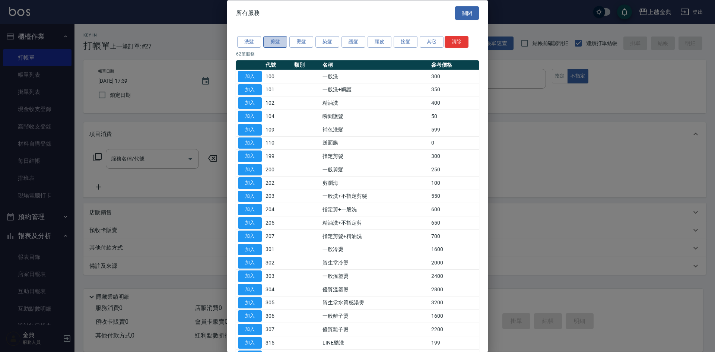
click at [277, 42] on button "剪髮" at bounding box center [275, 42] width 24 height 12
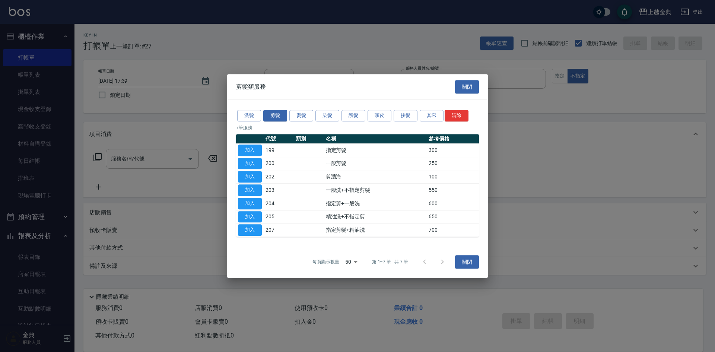
drag, startPoint x: 244, startPoint y: 218, endPoint x: 267, endPoint y: 236, distance: 29.7
click at [244, 217] on button "加入" at bounding box center [250, 217] width 24 height 12
type input "精油洗+不指定剪(205)"
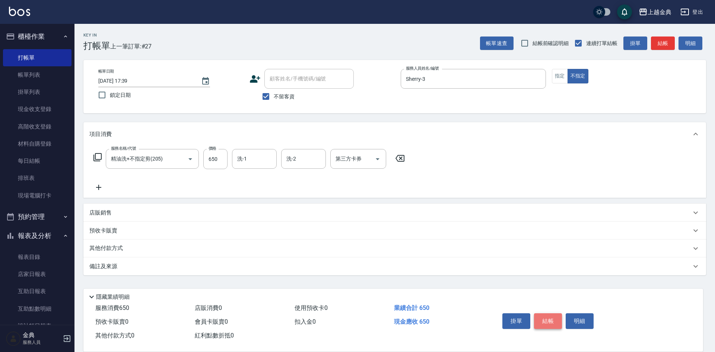
click at [544, 320] on button "結帳" at bounding box center [548, 321] width 28 height 16
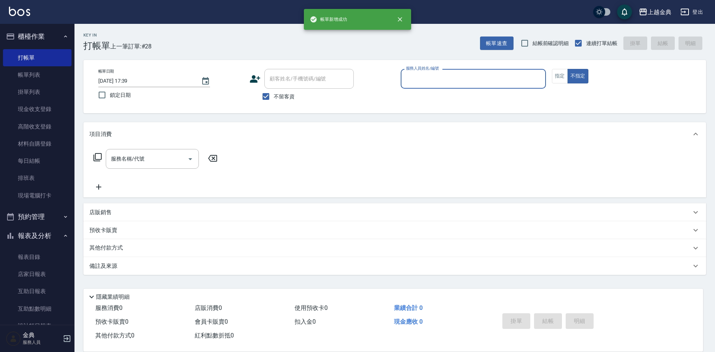
click at [470, 79] on input "服務人員姓名/編號" at bounding box center [473, 78] width 139 height 13
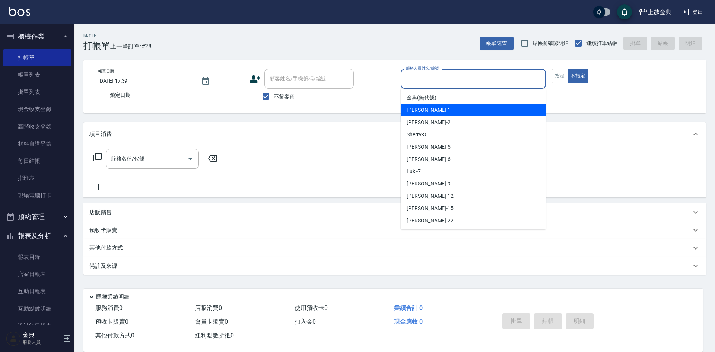
drag, startPoint x: 463, startPoint y: 109, endPoint x: 209, endPoint y: 143, distance: 256.5
click at [463, 109] on div "Emma -1" at bounding box center [473, 110] width 145 height 12
type input "Emma-1"
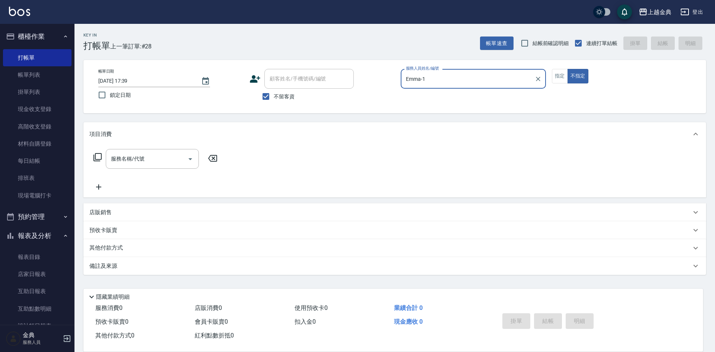
click at [96, 157] on icon at bounding box center [97, 157] width 8 height 8
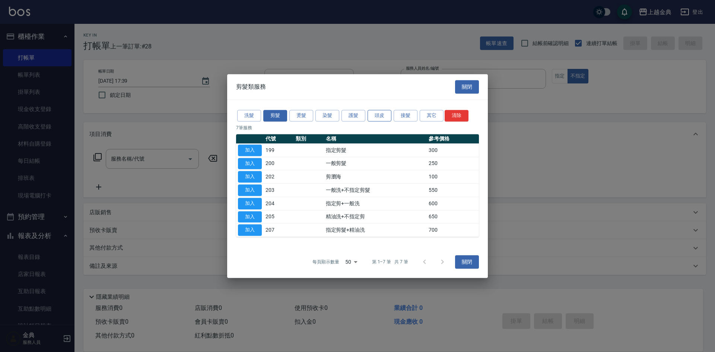
click at [384, 117] on button "頭皮" at bounding box center [379, 116] width 24 height 12
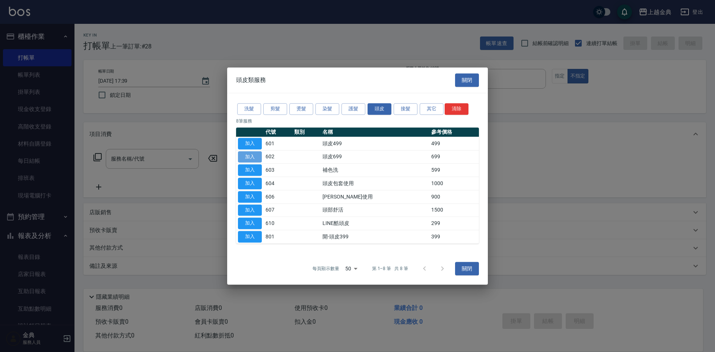
click at [260, 156] on button "加入" at bounding box center [250, 157] width 24 height 12
type input "頭皮699(602)"
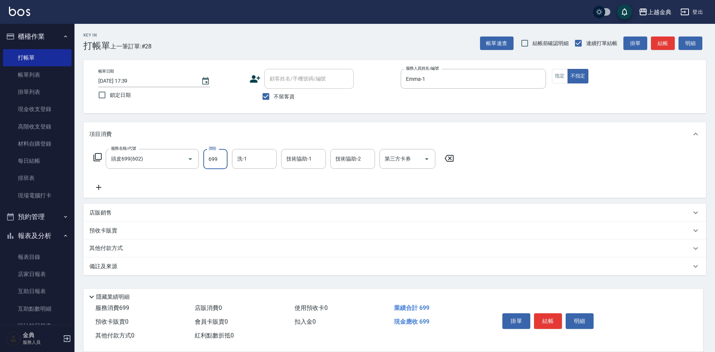
click at [227, 159] on input "699" at bounding box center [215, 159] width 24 height 20
type input "899"
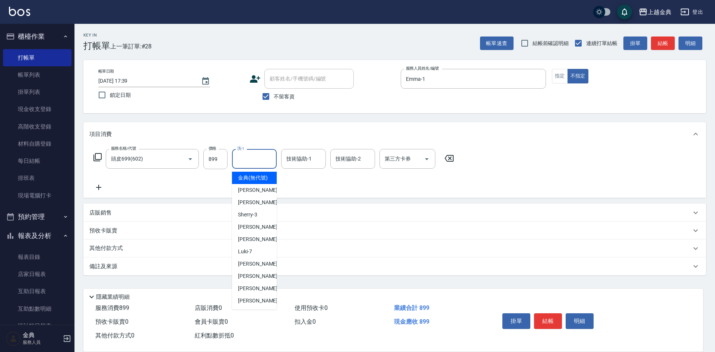
drag, startPoint x: 244, startPoint y: 157, endPoint x: 251, endPoint y: 169, distance: 13.7
click at [245, 159] on input "洗-1" at bounding box center [254, 158] width 38 height 13
click at [257, 280] on span "[PERSON_NAME]-12" at bounding box center [261, 276] width 47 height 8
type input "[PERSON_NAME]-12"
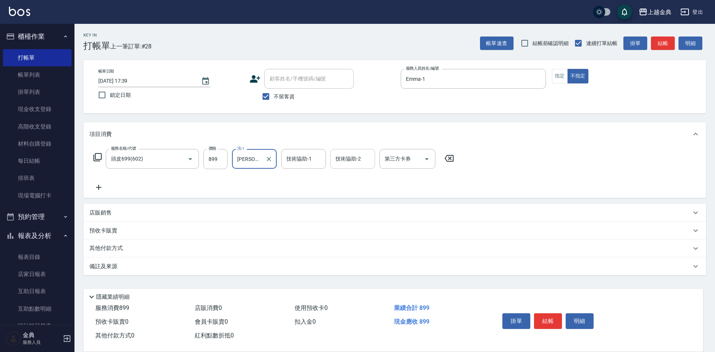
click at [345, 164] on input "技術協助-2" at bounding box center [353, 158] width 38 height 13
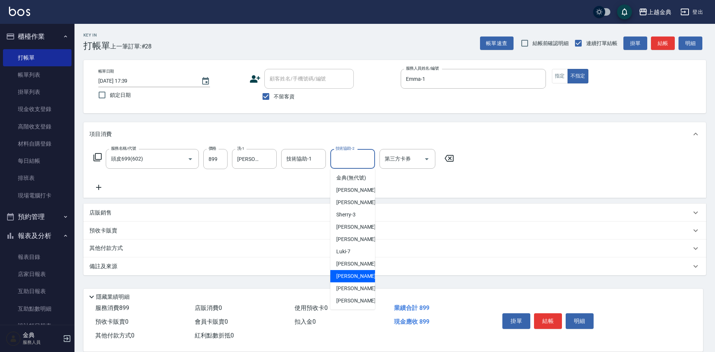
click at [365, 282] on div "[PERSON_NAME]-12" at bounding box center [352, 276] width 45 height 12
type input "[PERSON_NAME]-12"
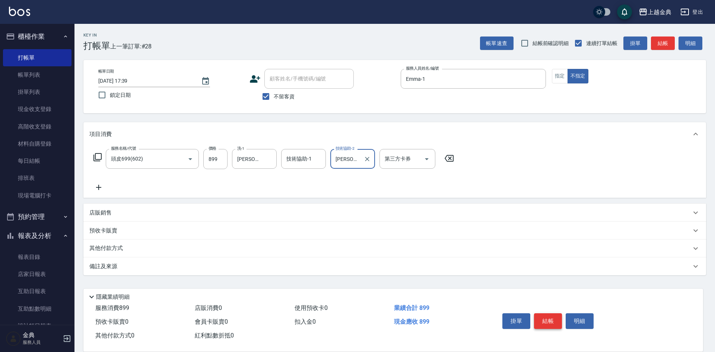
click at [556, 314] on button "結帳" at bounding box center [548, 321] width 28 height 16
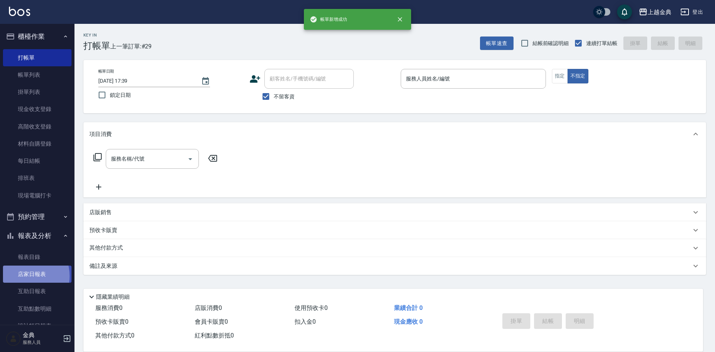
click at [25, 276] on link "店家日報表" at bounding box center [37, 273] width 69 height 17
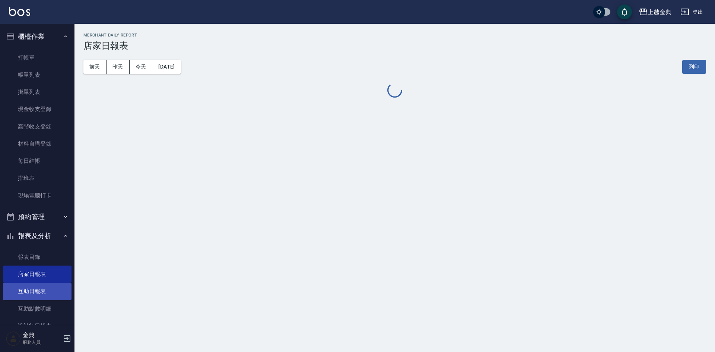
scroll to position [129, 0]
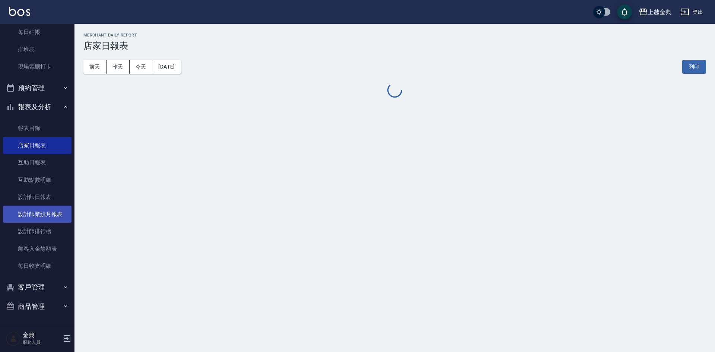
click at [39, 212] on link "設計師業績月報表" at bounding box center [37, 214] width 69 height 17
